Goal: Information Seeking & Learning: Check status

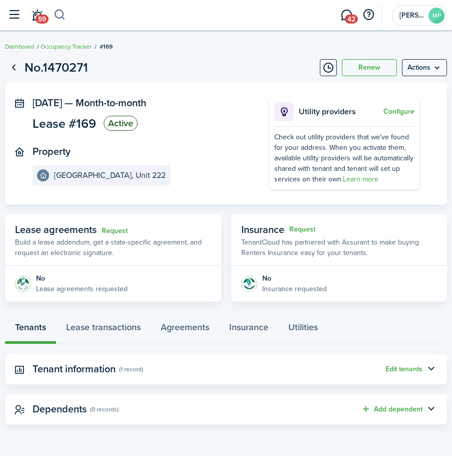
click at [64, 13] on button "button" at bounding box center [60, 15] width 13 height 17
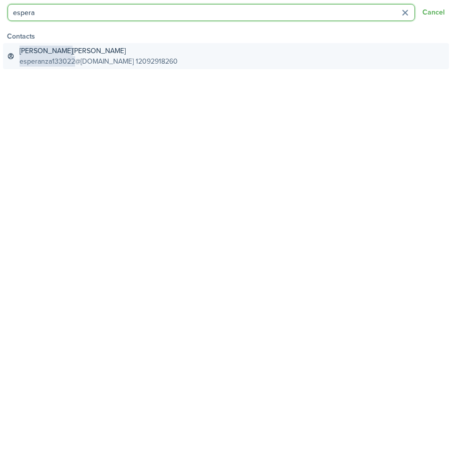
type input "espera"
click at [77, 45] on link "[PERSON_NAME] esperanza133022 @[DOMAIN_NAME] 12092918260" at bounding box center [226, 56] width 446 height 26
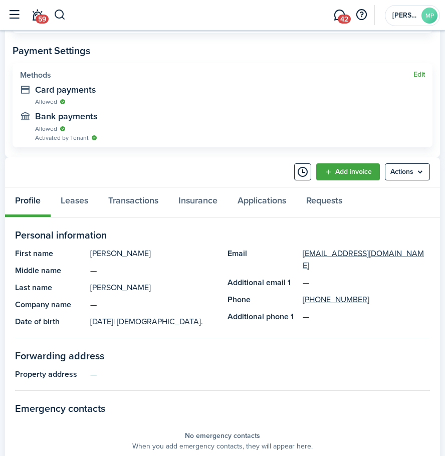
scroll to position [451, 0]
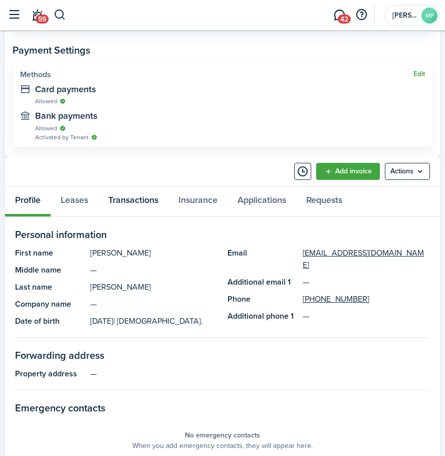
click at [122, 204] on link "Transactions" at bounding box center [133, 202] width 70 height 30
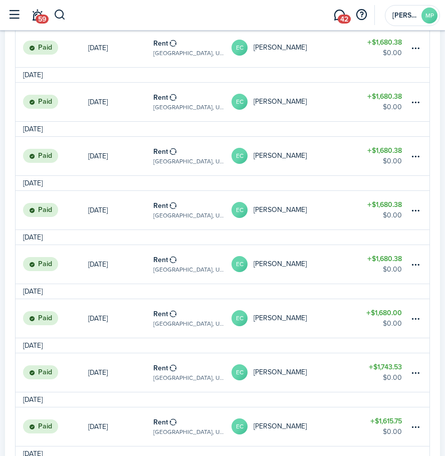
scroll to position [751, 0]
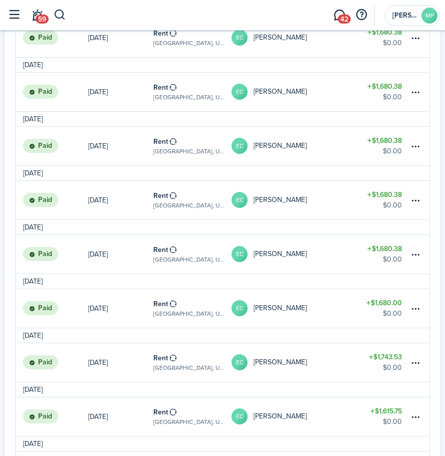
click at [306, 303] on table-profile-info "EC [PERSON_NAME]" at bounding box center [268, 308] width 75 height 16
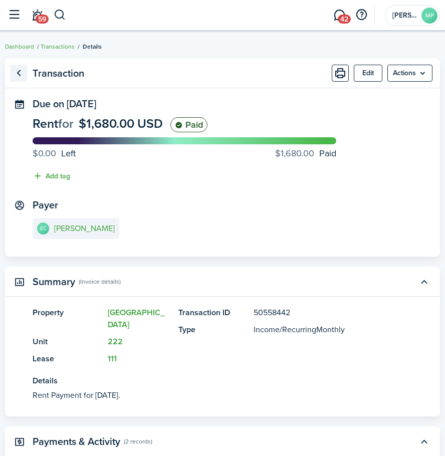
click at [19, 69] on link "Go back" at bounding box center [18, 73] width 17 height 17
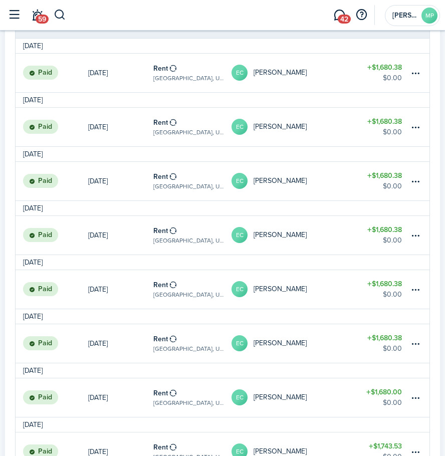
scroll to position [801, 0]
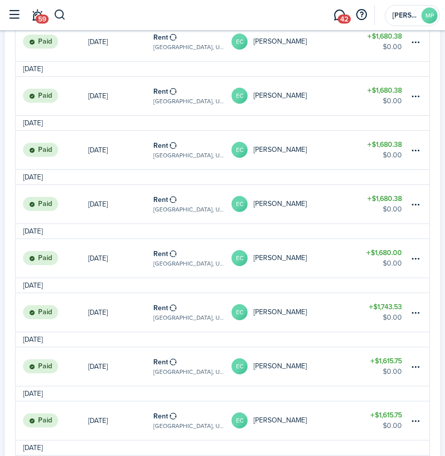
click at [306, 253] on table-profile-info "EC [PERSON_NAME]" at bounding box center [268, 258] width 75 height 16
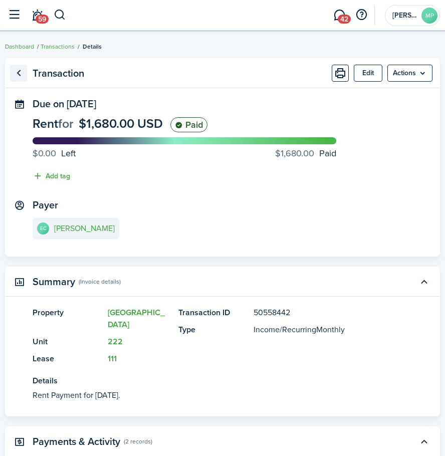
click at [18, 75] on link "Go back" at bounding box center [18, 73] width 17 height 17
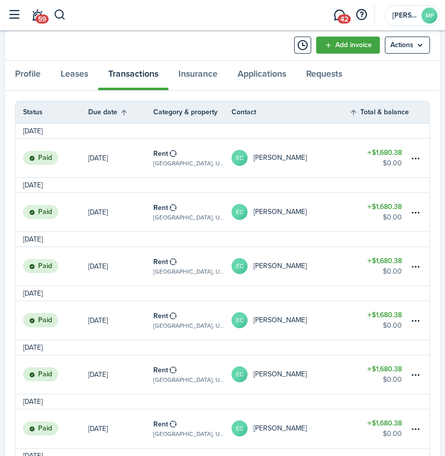
scroll to position [851, 0]
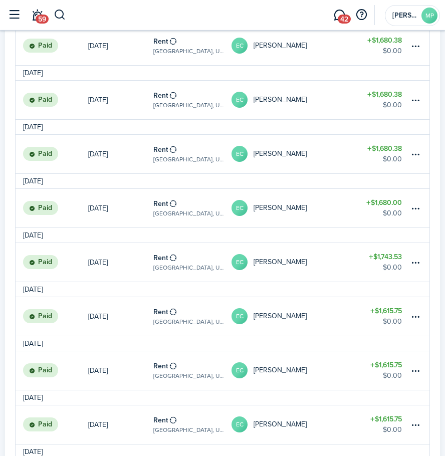
click at [297, 151] on table-profile-info-text "[PERSON_NAME]" at bounding box center [279, 154] width 53 height 8
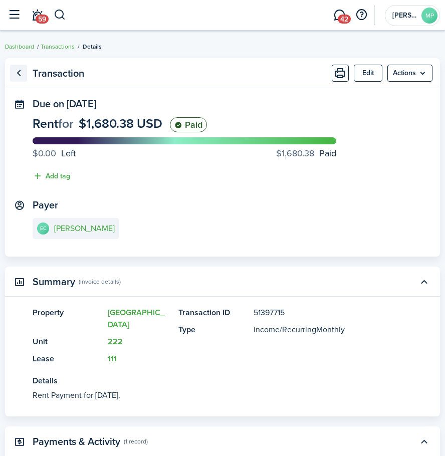
click at [20, 76] on link "Go back" at bounding box center [18, 73] width 17 height 17
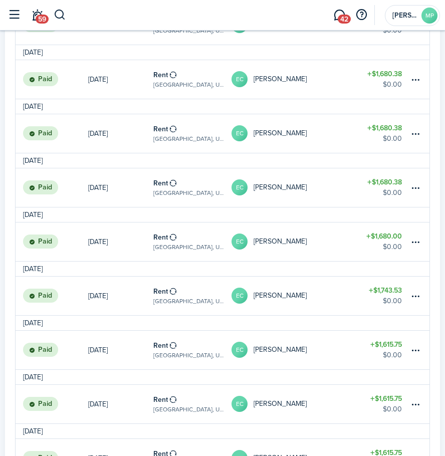
scroll to position [851, 0]
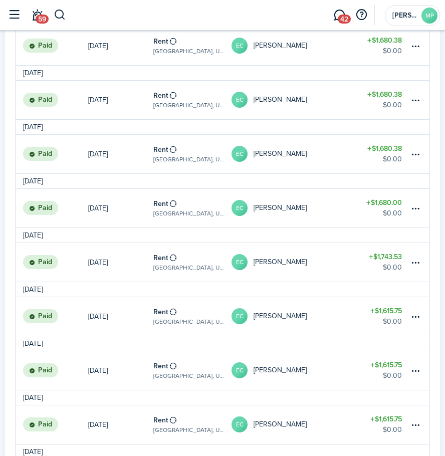
click at [279, 97] on table-profile-info-text "[PERSON_NAME]" at bounding box center [279, 100] width 53 height 8
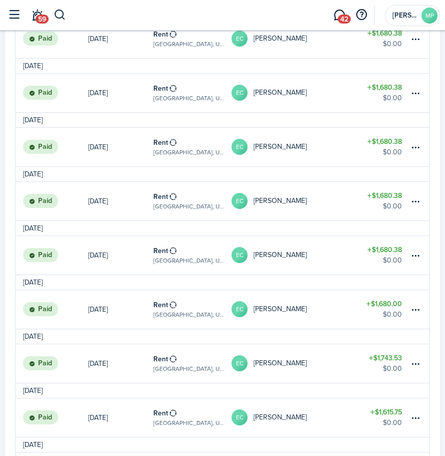
scroll to position [751, 0]
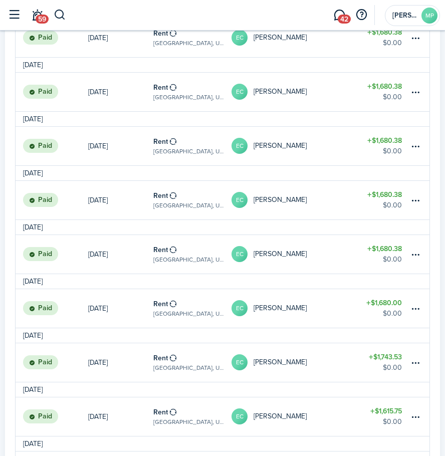
click at [336, 139] on link "EC [PERSON_NAME]" at bounding box center [290, 146] width 118 height 39
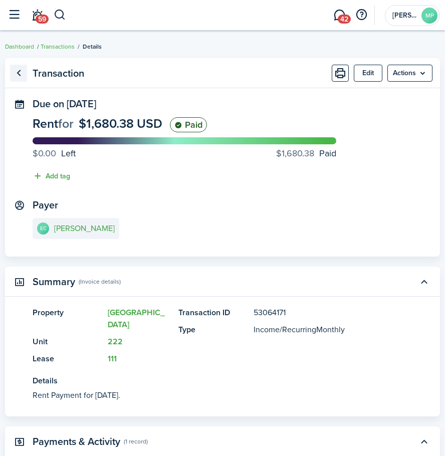
click at [22, 73] on link "Go back" at bounding box center [18, 73] width 17 height 17
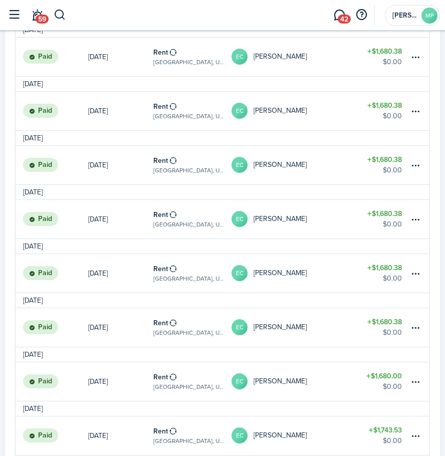
scroll to position [689, 0]
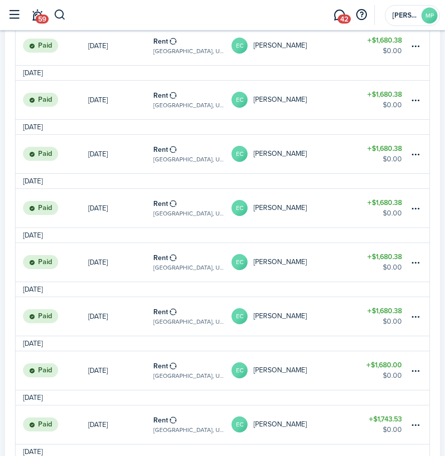
click at [283, 148] on table-profile-info "EC [PERSON_NAME]" at bounding box center [268, 154] width 75 height 16
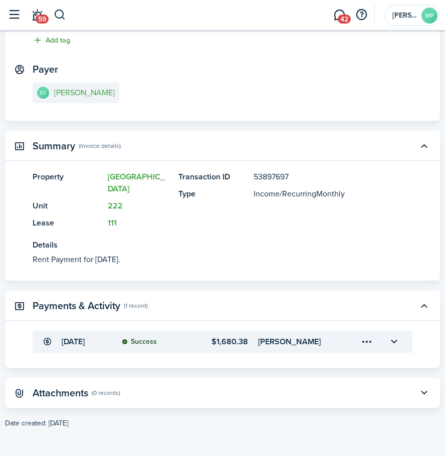
scroll to position [143, 0]
click at [367, 336] on menu-trigger-card "Open menu" at bounding box center [366, 341] width 17 height 17
click at [396, 333] on button "button" at bounding box center [393, 341] width 17 height 17
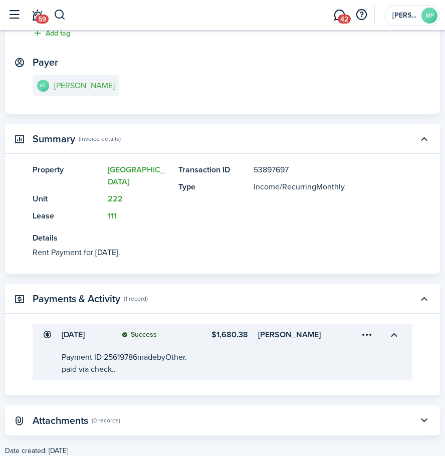
click at [156, 375] on div "paid via check.." at bounding box center [232, 369] width 340 height 12
click at [422, 368] on panel-main-body "[DATE] Success $1,680.38 [PERSON_NAME] Payment ID 25619786 made by Other. paid …" at bounding box center [222, 359] width 435 height 72
